Goal: Transaction & Acquisition: Purchase product/service

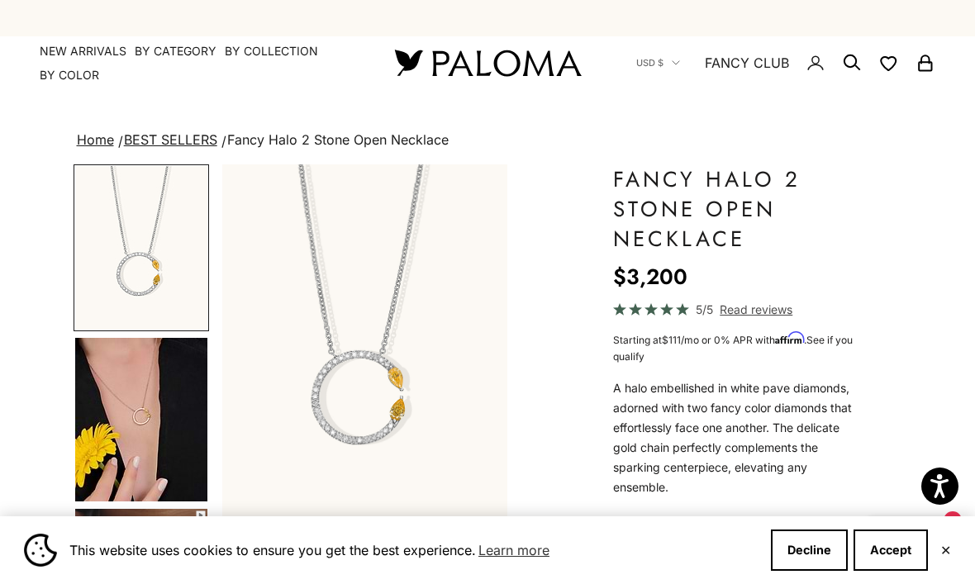
click at [100, 140] on link "Home" at bounding box center [95, 139] width 37 height 17
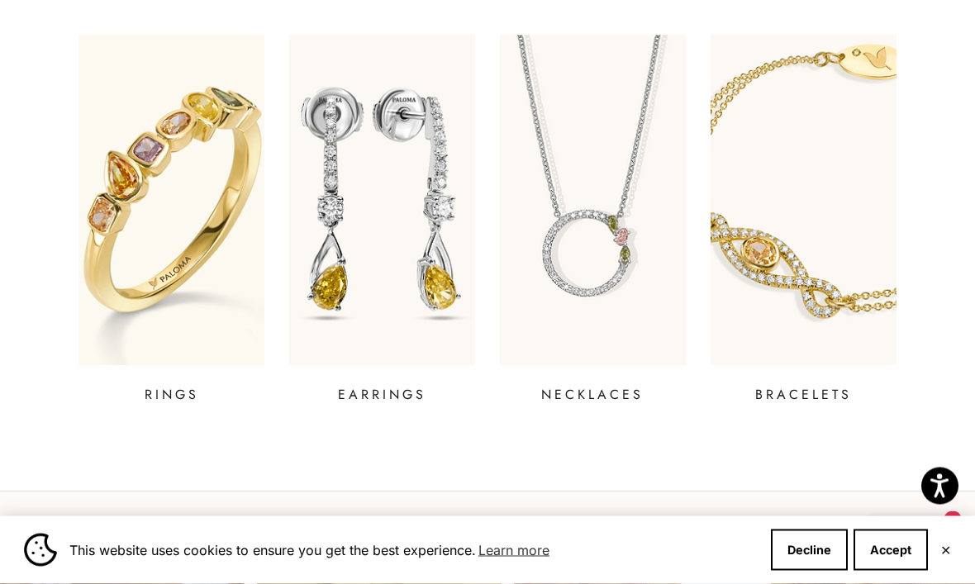
scroll to position [579, 0]
click at [811, 395] on p "BRACELETS" at bounding box center [803, 395] width 97 height 20
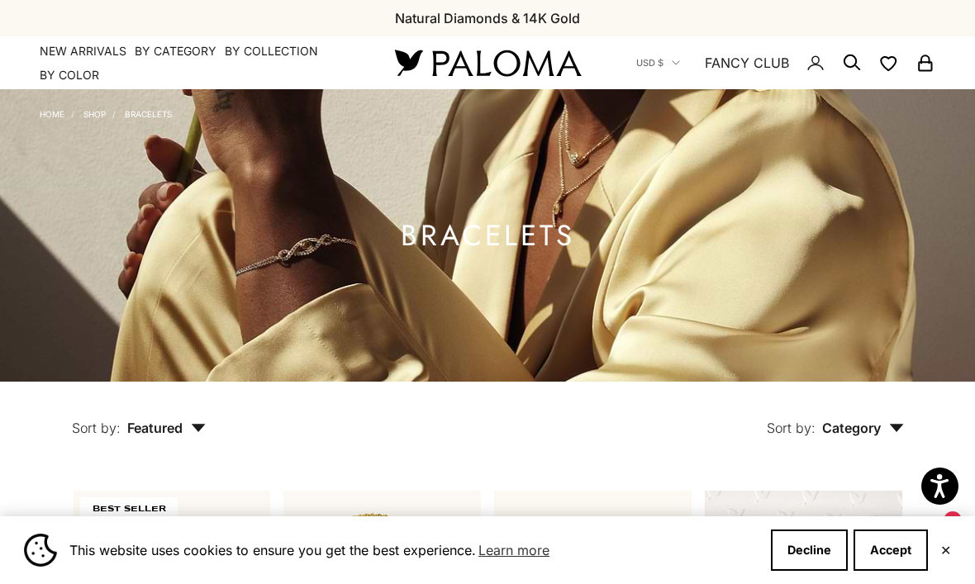
click at [80, 46] on link "NEW ARRIVALS" at bounding box center [83, 51] width 87 height 17
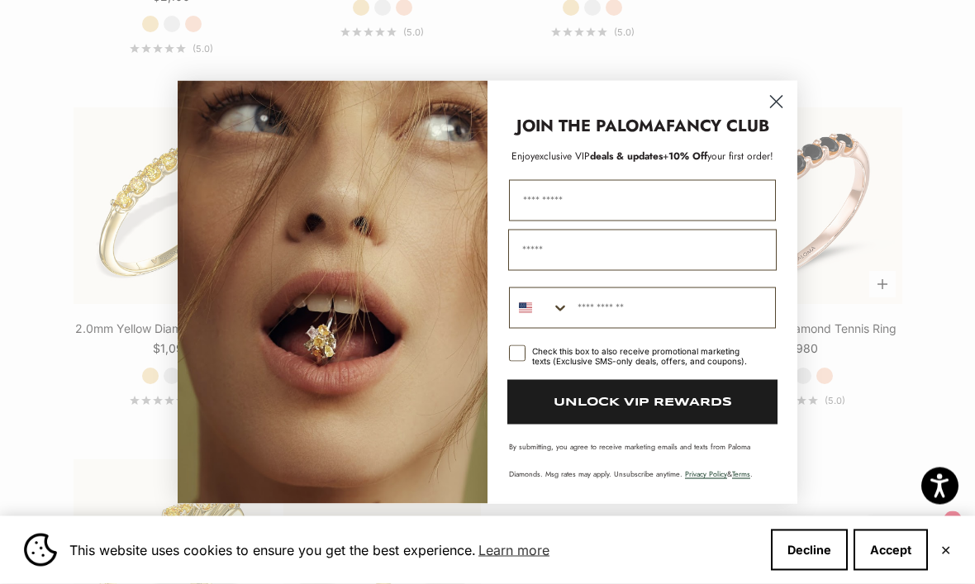
scroll to position [2214, 0]
click at [778, 115] on circle "Close dialog" at bounding box center [776, 101] width 27 height 27
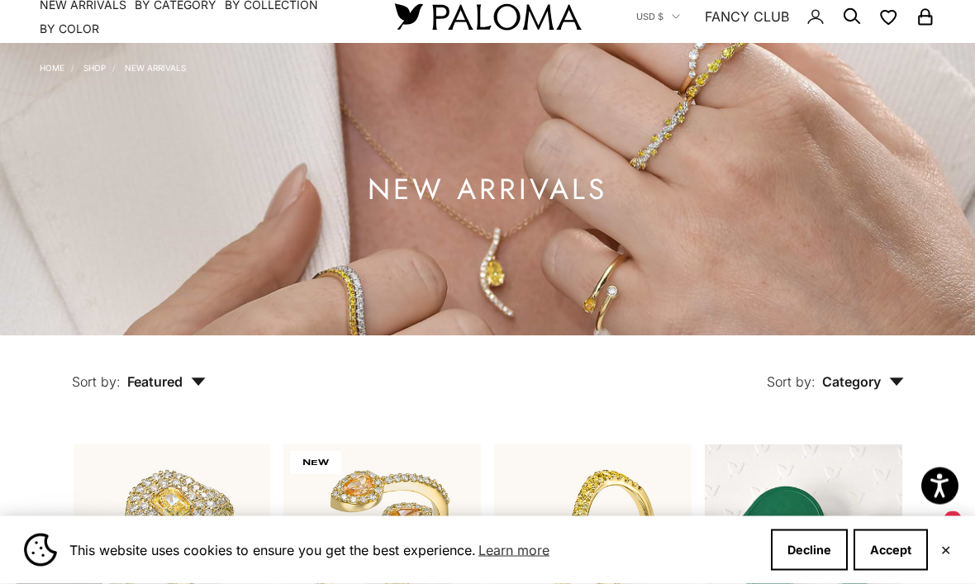
scroll to position [0, 0]
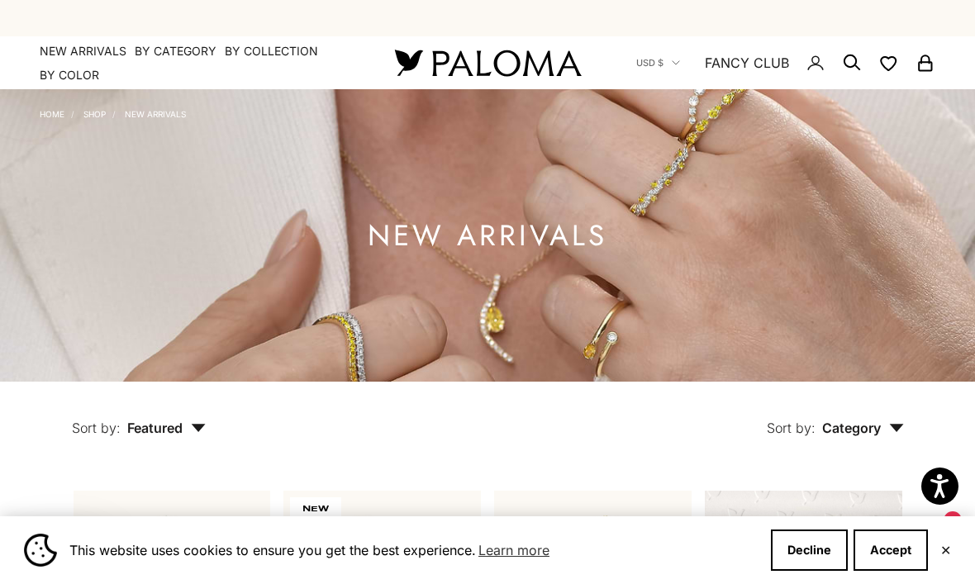
click at [175, 50] on summary "By Category" at bounding box center [176, 51] width 82 height 17
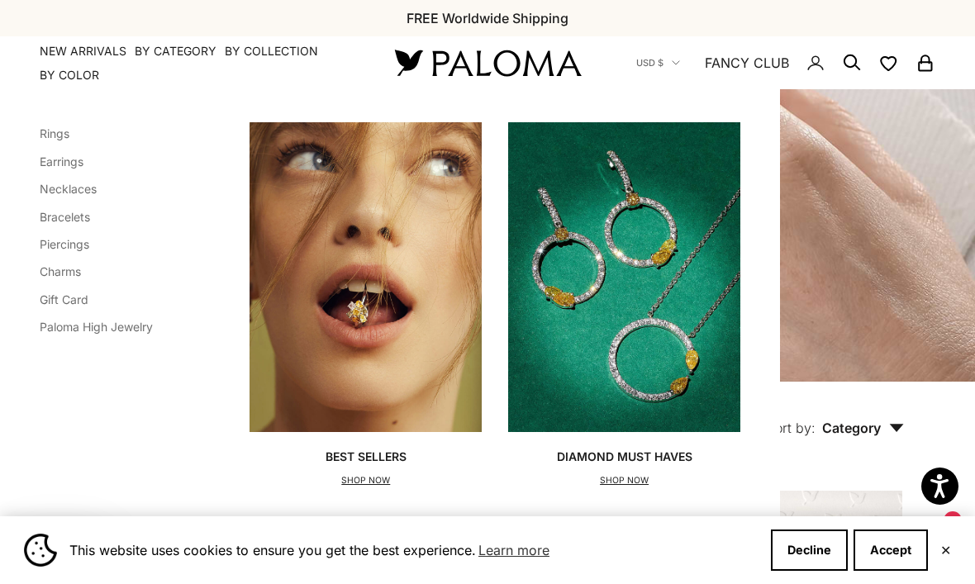
click at [83, 193] on link "Necklaces" at bounding box center [68, 189] width 57 height 14
click at [59, 128] on link "Rings" at bounding box center [55, 133] width 30 height 14
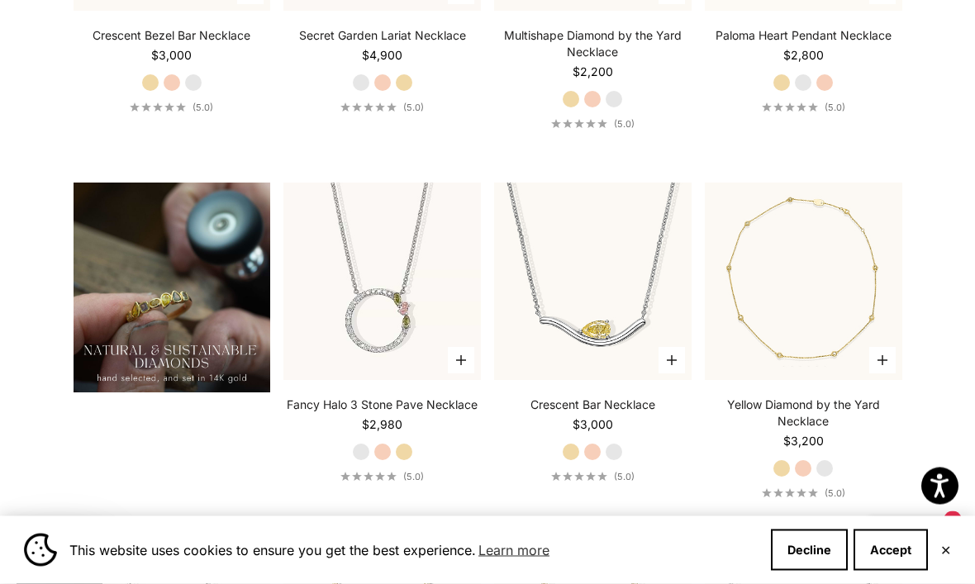
scroll to position [1036, 0]
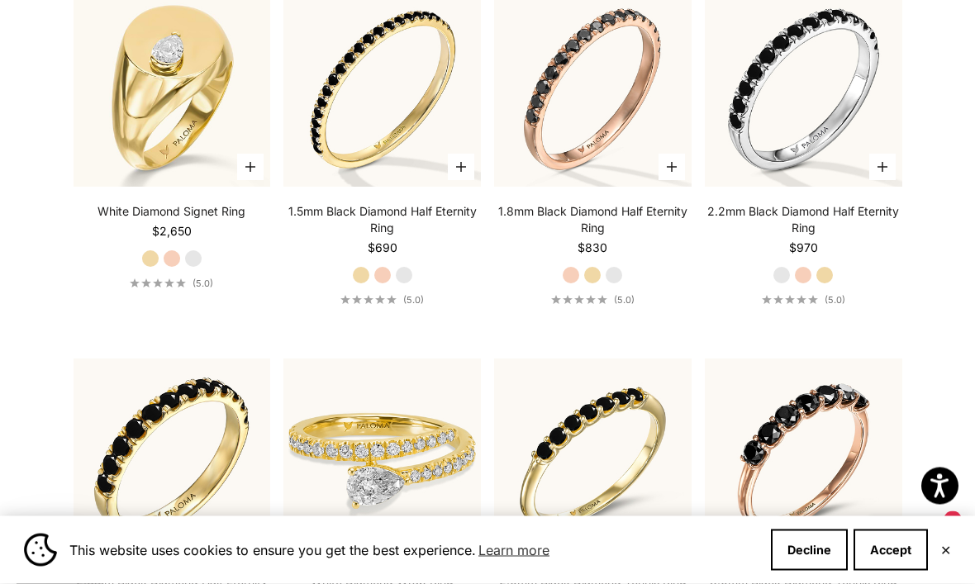
scroll to position [5201, 0]
click at [383, 284] on label "Rose Gold" at bounding box center [383, 275] width 18 height 18
click at [408, 284] on label "White Gold" at bounding box center [404, 275] width 18 height 18
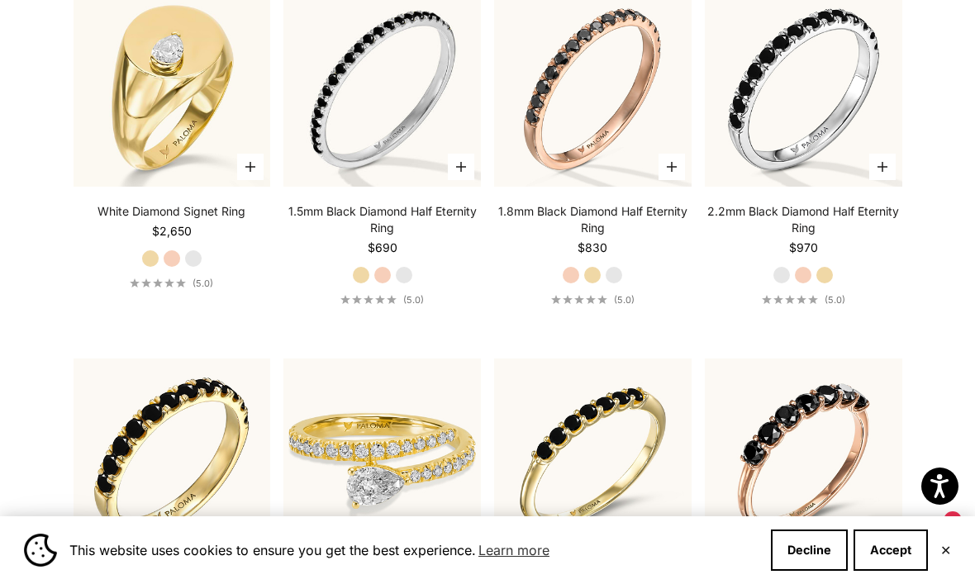
click at [379, 150] on img at bounding box center [382, 88] width 217 height 217
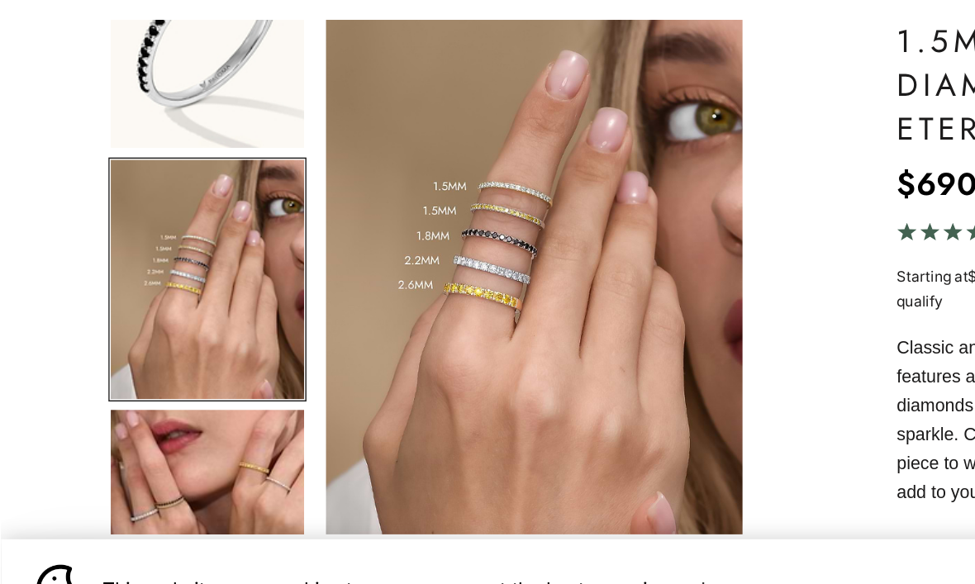
scroll to position [4, 0]
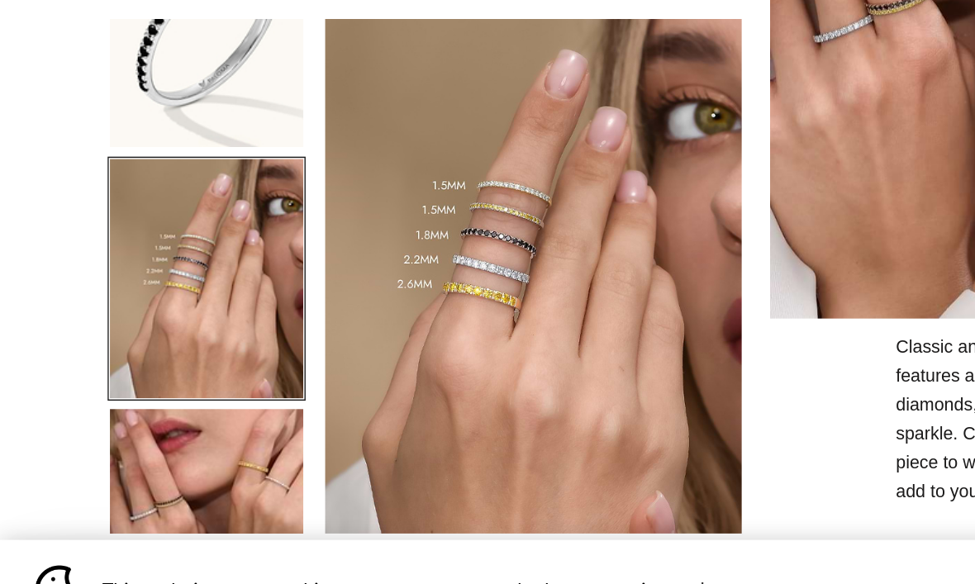
click at [407, 364] on div at bounding box center [324, 220] width 975 height 584
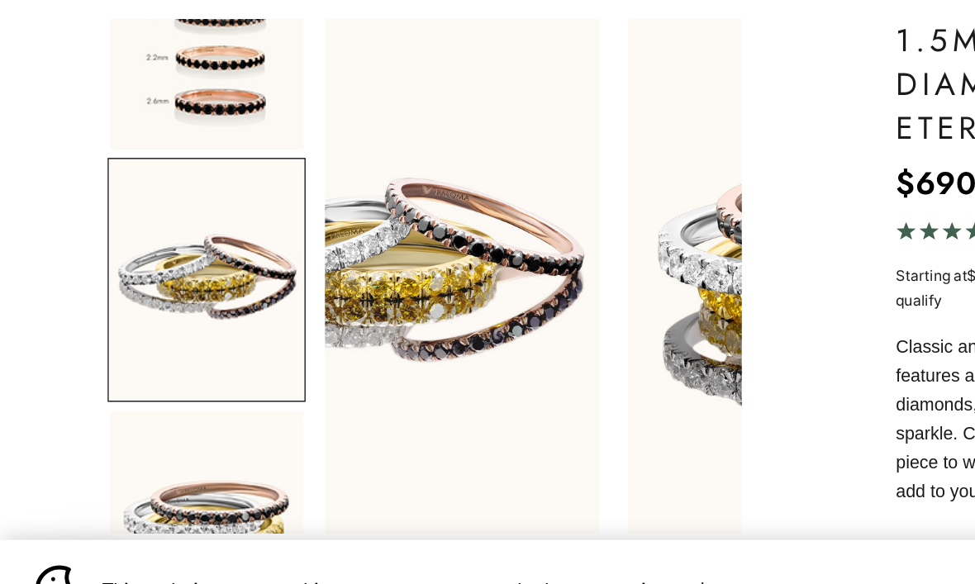
scroll to position [0, 0]
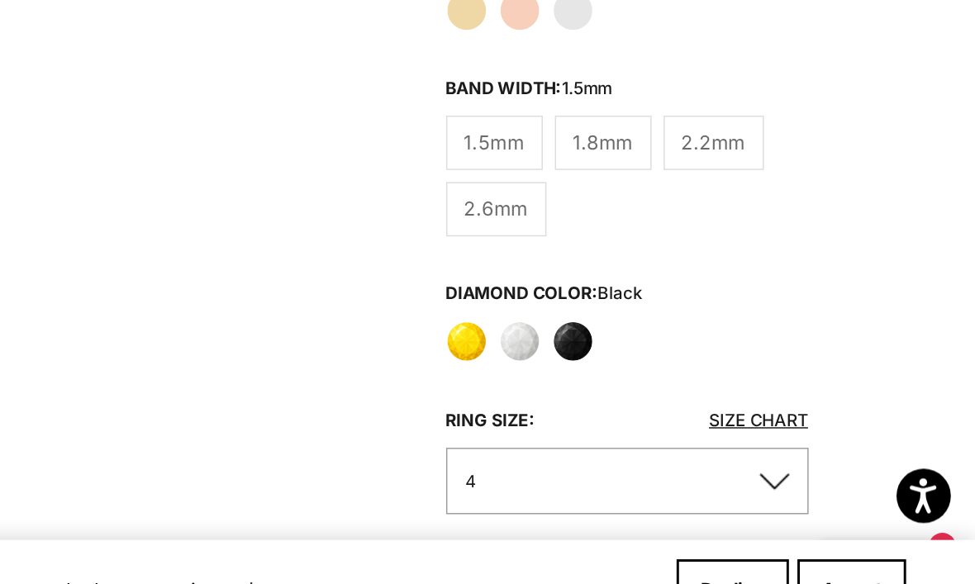
click at [686, 367] on label "Black" at bounding box center [700, 381] width 28 height 28
